Goal: Navigation & Orientation: Find specific page/section

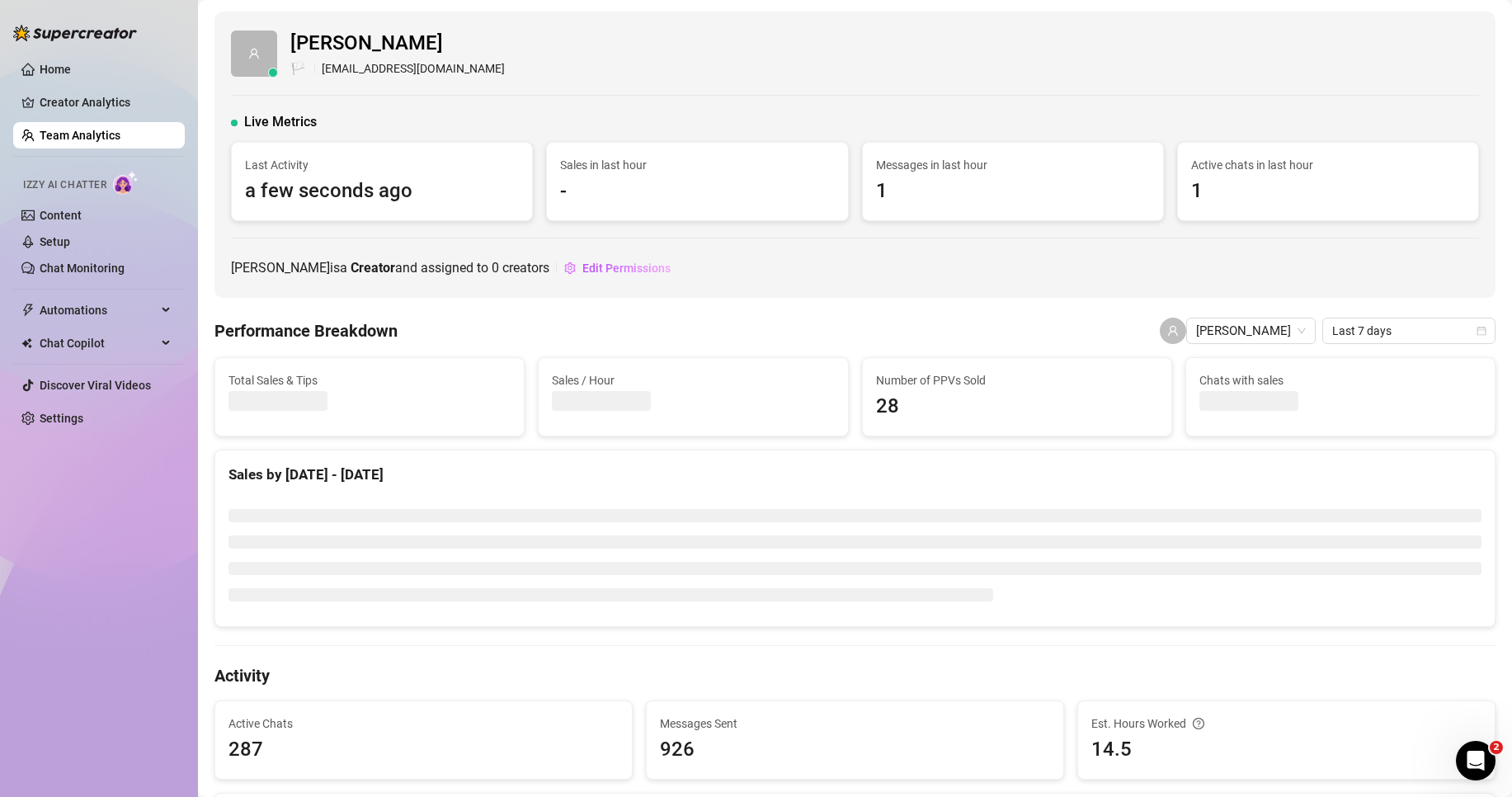
click at [120, 129] on link "Team Analytics" at bounding box center [79, 135] width 81 height 13
